Goal: Navigation & Orientation: Go to known website

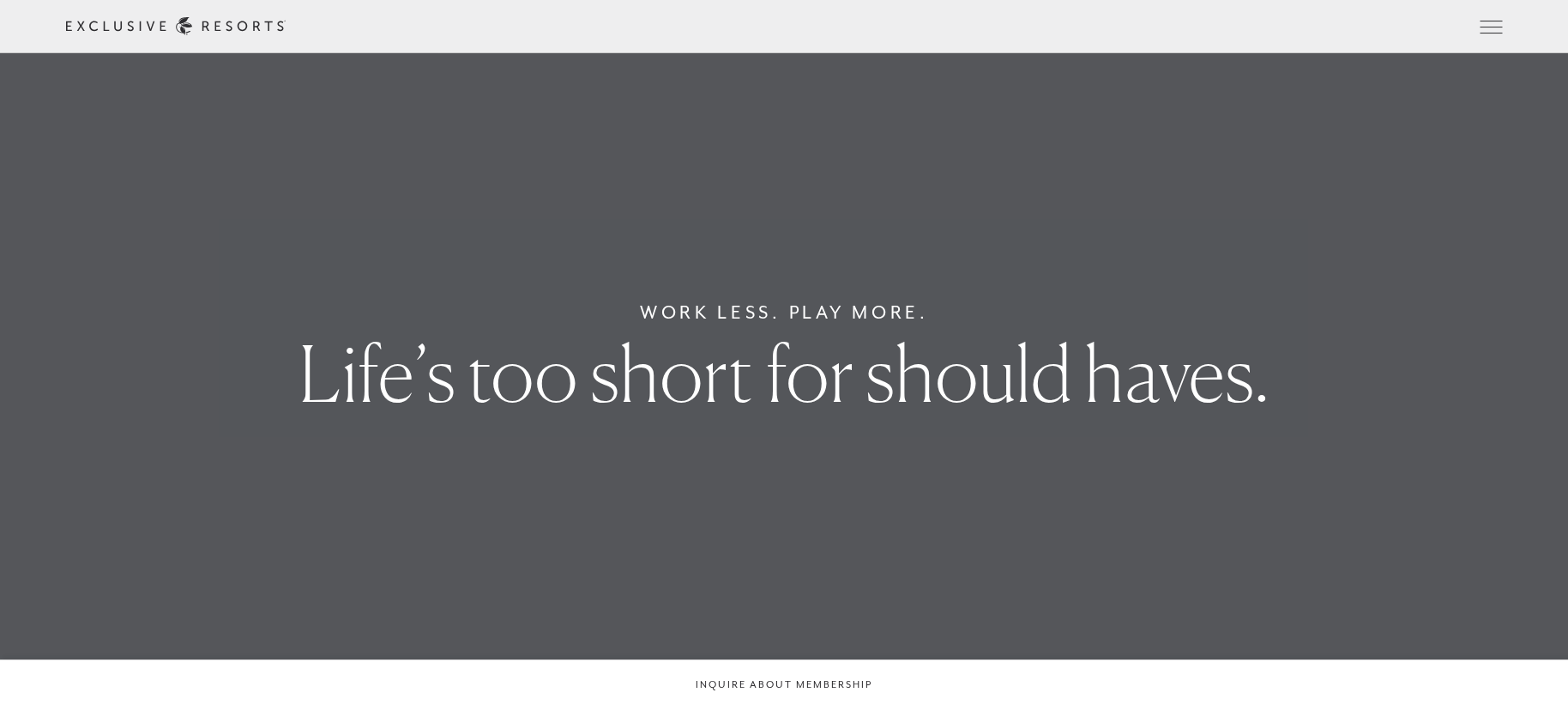
click at [0, 0] on link "Member Login" at bounding box center [0, 0] width 0 height 0
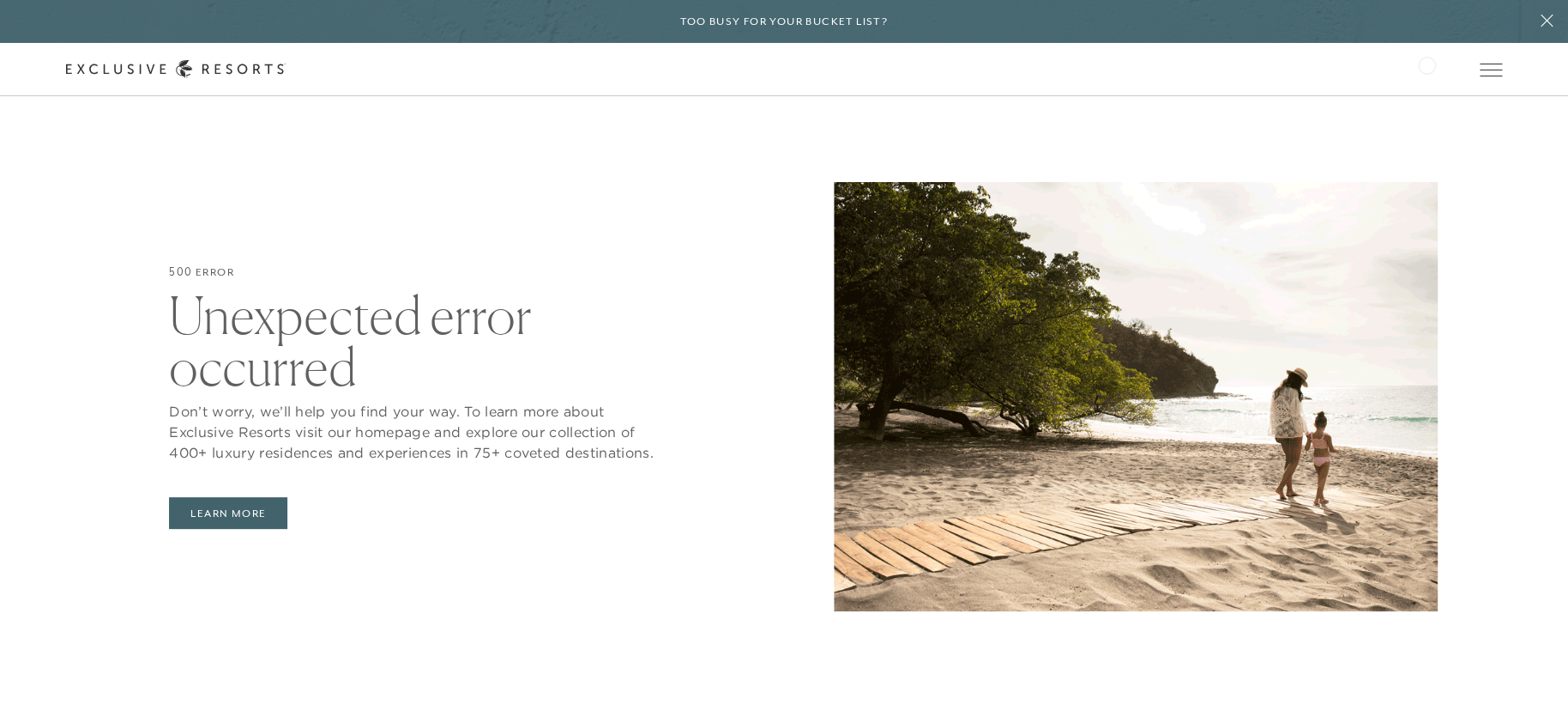
click at [0, 0] on link "Member Login" at bounding box center [0, 0] width 0 height 0
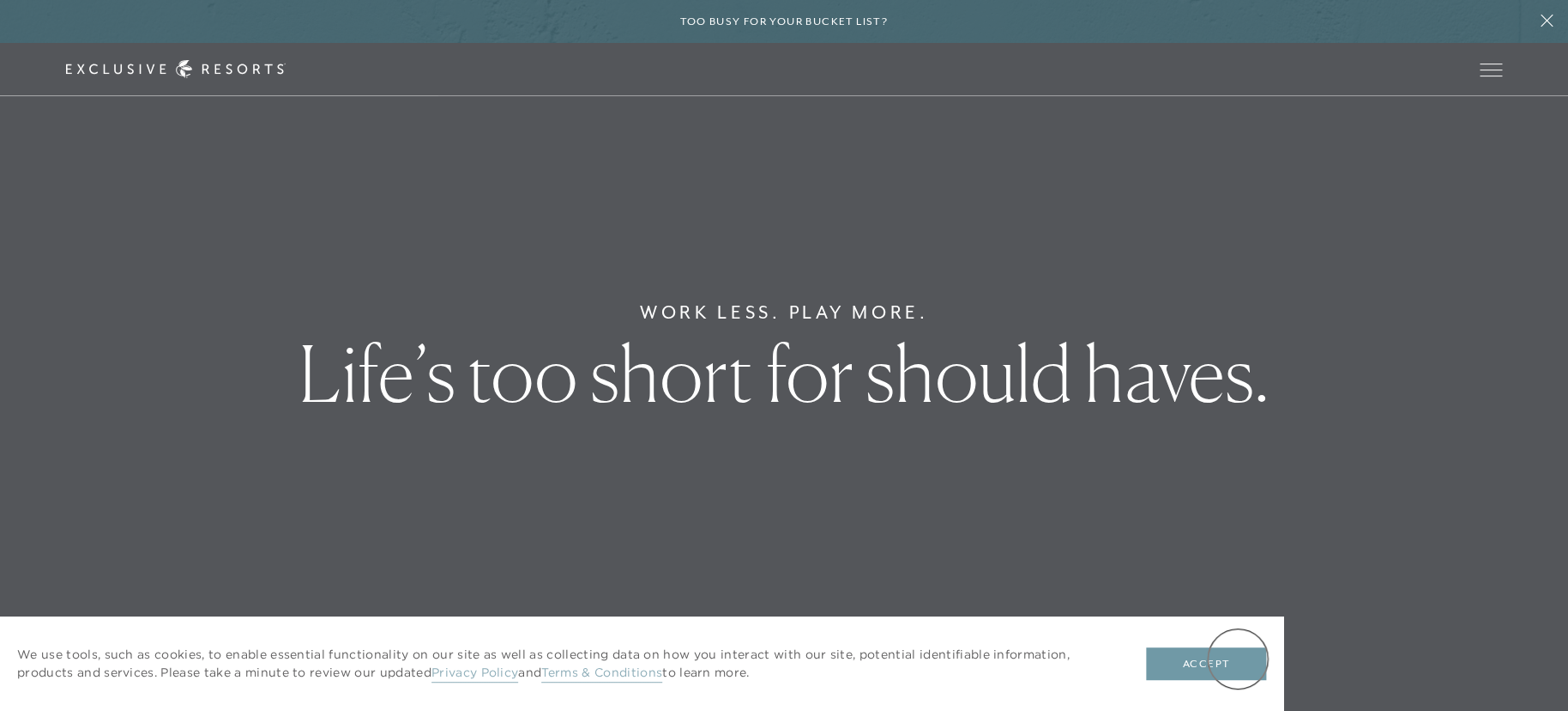
click at [1238, 659] on button "Accept" at bounding box center [1206, 663] width 120 height 32
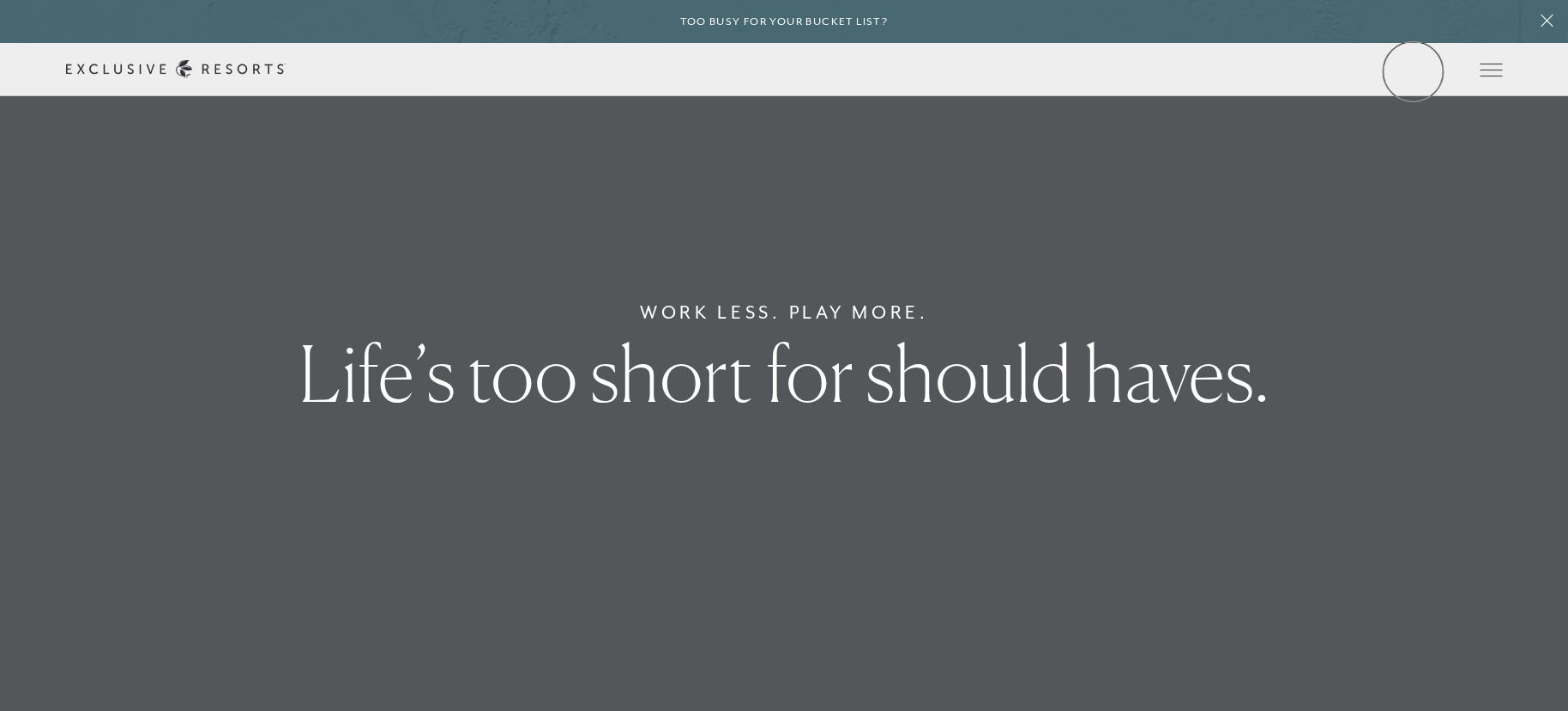
click at [0, 0] on link "Member Login" at bounding box center [0, 0] width 0 height 0
